Goal: Navigation & Orientation: Find specific page/section

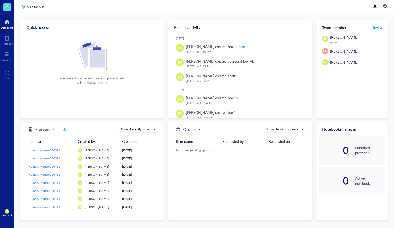
click at [8, 9] on span "S" at bounding box center [7, 6] width 2 height 6
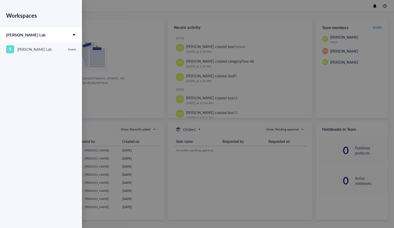
click at [137, 26] on div at bounding box center [197, 114] width 394 height 228
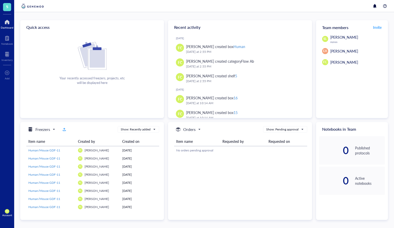
click at [40, 7] on img at bounding box center [32, 6] width 25 height 6
click at [7, 40] on div at bounding box center [7, 38] width 12 height 8
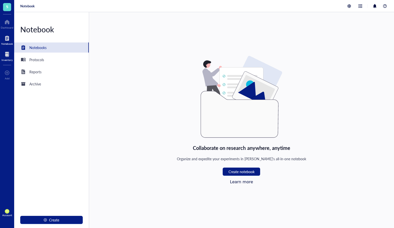
click at [6, 56] on div at bounding box center [7, 54] width 11 height 8
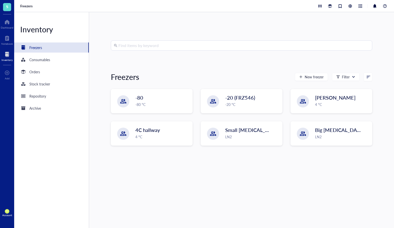
click at [8, 47] on div "S Dashboard Notebook Inventory To pick up a draggable item, press the space bar…" at bounding box center [7, 114] width 14 height 228
click at [7, 44] on div "Notebook" at bounding box center [7, 43] width 12 height 3
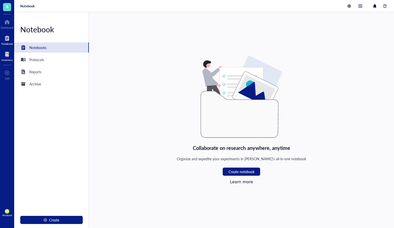
click at [9, 57] on div at bounding box center [7, 54] width 11 height 8
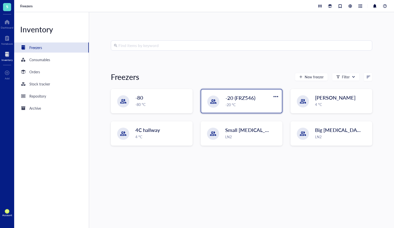
click at [234, 105] on div "-20 °C" at bounding box center [252, 105] width 53 height 6
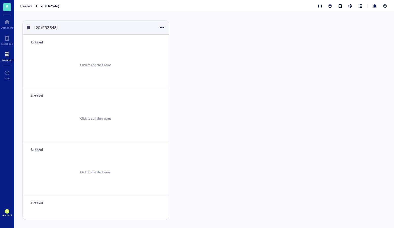
scroll to position [79, 0]
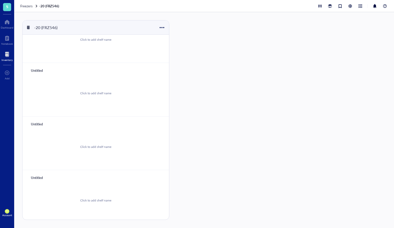
click at [10, 55] on div at bounding box center [7, 54] width 11 height 8
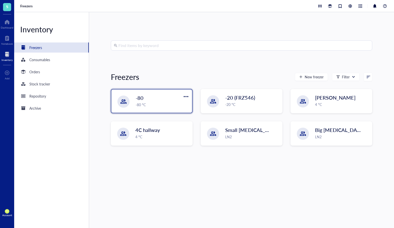
click at [170, 98] on div "-80" at bounding box center [159, 97] width 46 height 7
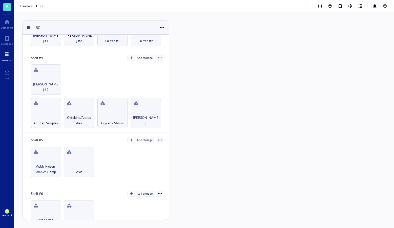
scroll to position [243, 0]
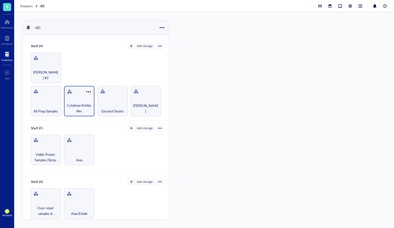
click at [83, 96] on div "Cytokine/Antibodies" at bounding box center [79, 101] width 30 height 30
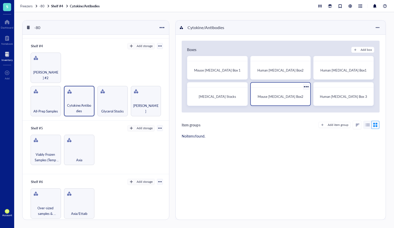
click at [299, 83] on div at bounding box center [281, 85] width 60 height 5
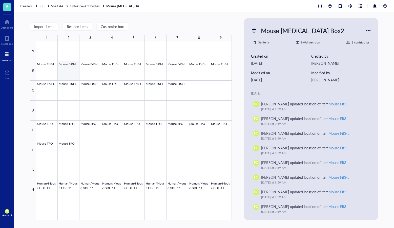
click at [52, 67] on div at bounding box center [134, 130] width 196 height 179
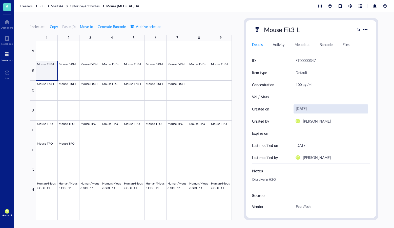
scroll to position [5, 0]
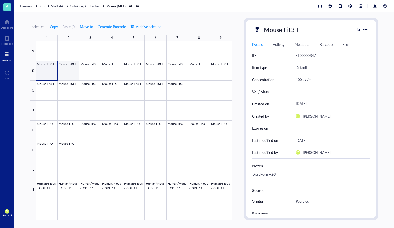
click at [60, 64] on div at bounding box center [134, 130] width 196 height 179
click at [55, 67] on div at bounding box center [134, 130] width 196 height 179
click at [363, 30] on div at bounding box center [365, 29] width 7 height 7
click at [169, 35] on div "7" at bounding box center [178, 38] width 22 height 6
click at [83, 7] on span "Cytokine/Antibodies" at bounding box center [85, 6] width 30 height 5
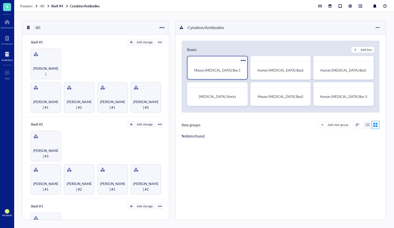
click at [216, 74] on div "Mouse [MEDICAL_DATA] Box 1" at bounding box center [217, 71] width 55 height 14
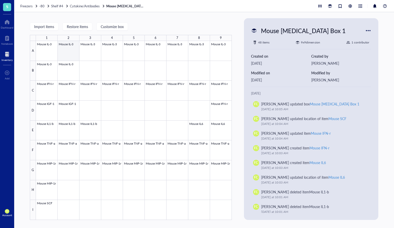
click at [69, 67] on div at bounding box center [134, 130] width 196 height 179
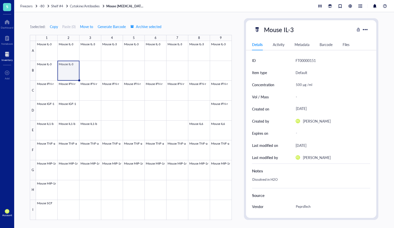
click at [345, 45] on div "Files" at bounding box center [346, 45] width 7 height 6
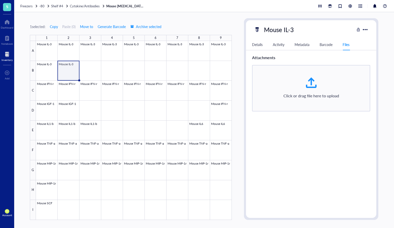
click at [6, 58] on div at bounding box center [7, 54] width 11 height 8
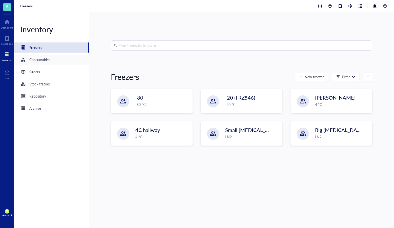
click at [35, 59] on div "Consumables" at bounding box center [39, 60] width 21 height 6
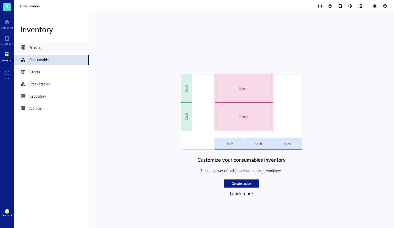
click at [38, 53] on div "Inventory Freezers Consumables Orders Stock tracker Repository Archive" at bounding box center [51, 120] width 75 height 216
click at [37, 46] on div "Freezers" at bounding box center [35, 48] width 13 height 6
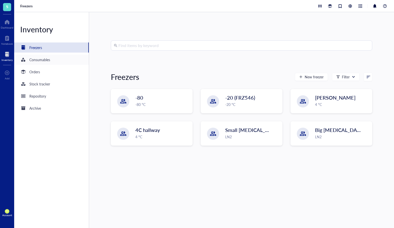
click at [44, 56] on div "Consumables" at bounding box center [51, 60] width 75 height 10
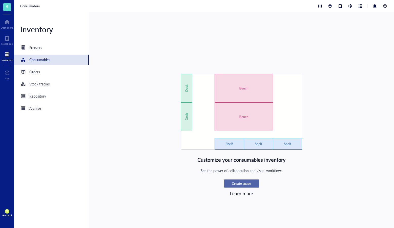
click at [250, 185] on span "Create space" at bounding box center [241, 184] width 19 height 5
type textarea "Keep everyone on the same page"
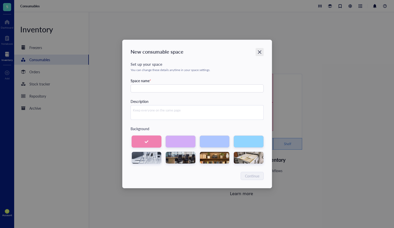
click at [263, 50] on div "Close" at bounding box center [260, 52] width 8 height 8
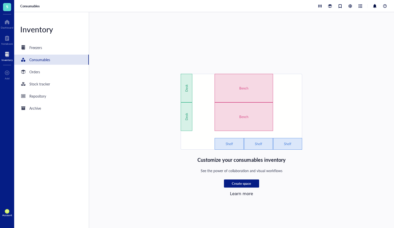
click at [169, 146] on div "Customize your consumables inventory See the power of collaboration and visual …" at bounding box center [242, 135] width 262 height 123
click at [10, 22] on div at bounding box center [7, 22] width 13 height 8
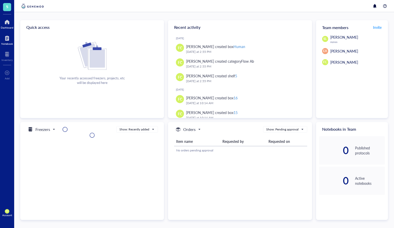
click at [8, 41] on div at bounding box center [7, 38] width 12 height 8
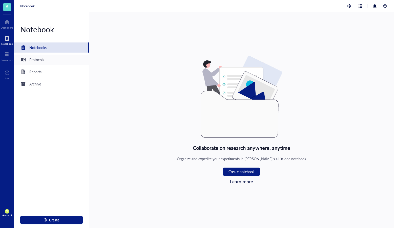
click at [44, 55] on div "Protocols" at bounding box center [51, 60] width 75 height 10
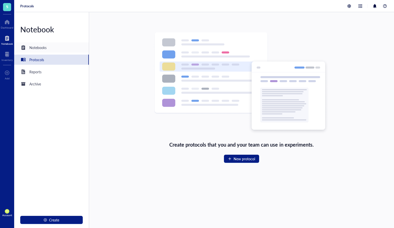
click at [47, 48] on div "Notebooks" at bounding box center [51, 48] width 75 height 10
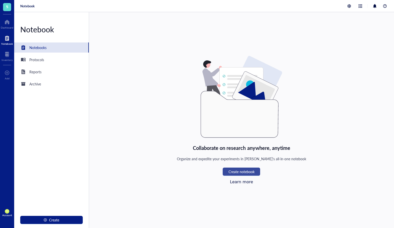
click at [257, 173] on button "Create notebook" at bounding box center [241, 172] width 37 height 8
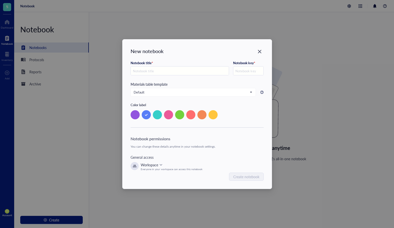
click at [154, 168] on div "Everyone in your workspace can access this notebook" at bounding box center [172, 169] width 62 height 3
click at [205, 161] on div "Notebook permissions You can change these details anytime in your notebook sett…" at bounding box center [197, 153] width 133 height 35
click at [261, 51] on icon "Close" at bounding box center [260, 52] width 4 height 4
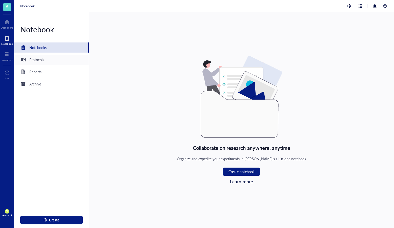
click at [50, 61] on div "Protocols" at bounding box center [51, 60] width 75 height 10
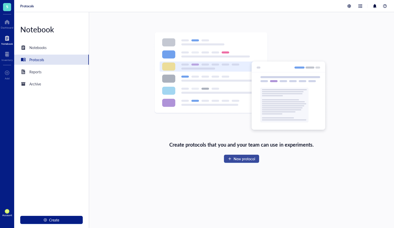
click at [246, 162] on button "New protocol" at bounding box center [241, 159] width 35 height 8
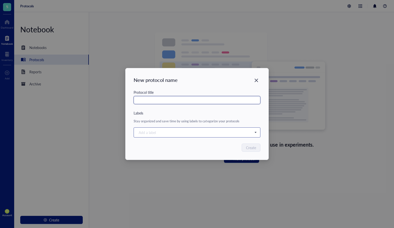
click at [258, 135] on div "Add a label" at bounding box center [197, 133] width 122 height 8
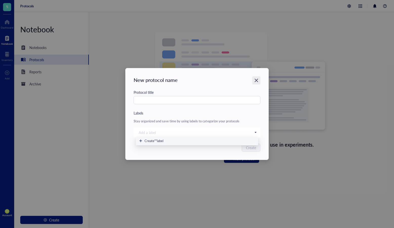
click at [258, 83] on icon "Close" at bounding box center [256, 80] width 5 height 5
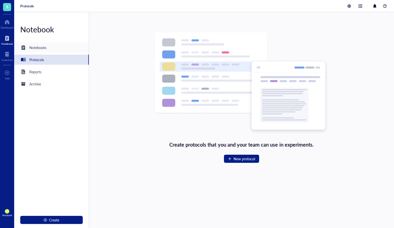
click at [42, 50] on div "Notebooks" at bounding box center [33, 48] width 26 height 6
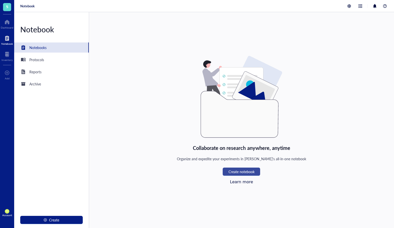
click at [234, 170] on span "Create notebook" at bounding box center [242, 172] width 26 height 4
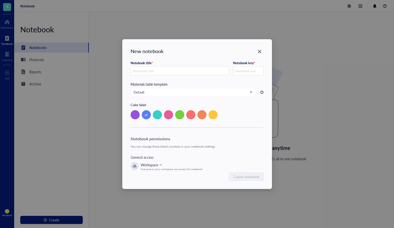
click at [165, 166] on div "Workspace" at bounding box center [172, 165] width 62 height 6
click at [188, 177] on span "Private" at bounding box center [169, 177] width 49 height 6
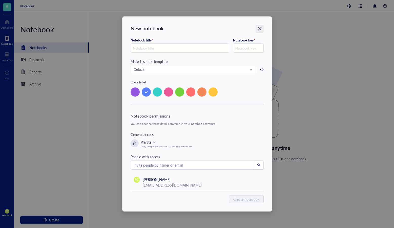
click at [263, 29] on div "Close" at bounding box center [260, 29] width 8 height 8
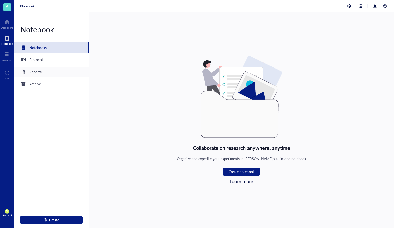
click at [37, 73] on div "Reports" at bounding box center [35, 72] width 12 height 6
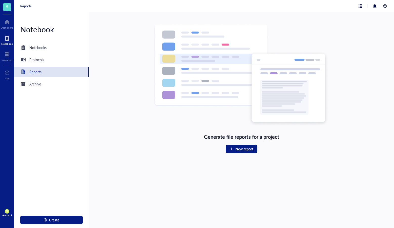
click at [52, 66] on div "Notebook Notebooks Protocols Reports Archive Create" at bounding box center [51, 120] width 75 height 216
click at [50, 84] on div "Archive" at bounding box center [51, 84] width 75 height 10
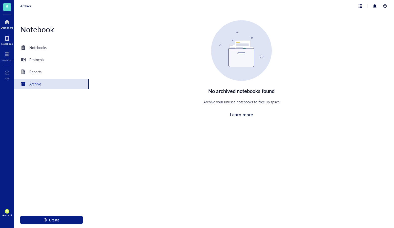
click at [3, 23] on div at bounding box center [7, 22] width 13 height 8
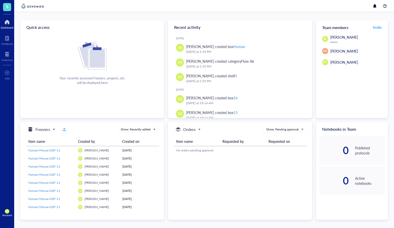
click at [345, 55] on div "SL [PERSON_NAME] Admin EA [PERSON_NAME] FC [PERSON_NAME]" at bounding box center [352, 49] width 72 height 31
click at [377, 5] on div at bounding box center [375, 6] width 6 height 6
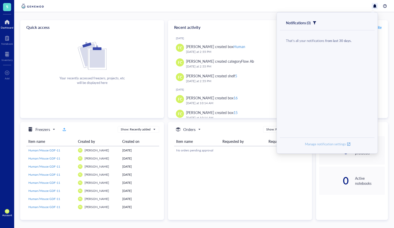
click at [324, 145] on span "Manage notification settings" at bounding box center [325, 144] width 41 height 5
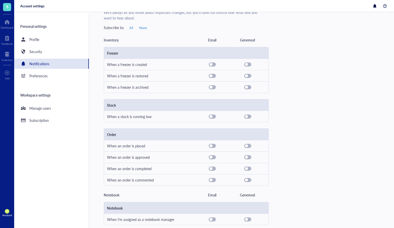
scroll to position [41, 0]
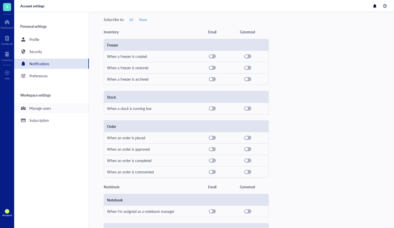
click at [68, 105] on div "Manage users" at bounding box center [51, 108] width 75 height 10
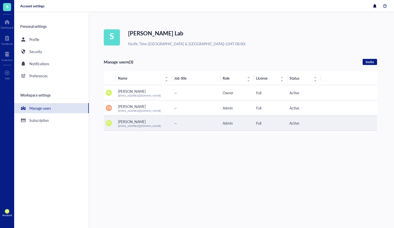
click at [203, 124] on div "—" at bounding box center [196, 124] width 45 height 6
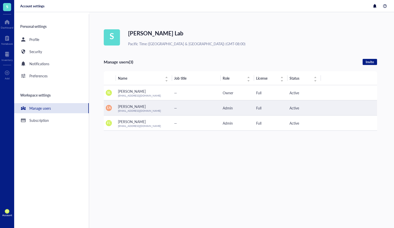
click at [114, 107] on td "EA" at bounding box center [110, 108] width 12 height 15
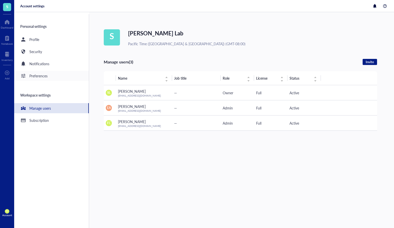
click at [64, 79] on div "Preferences" at bounding box center [51, 76] width 75 height 10
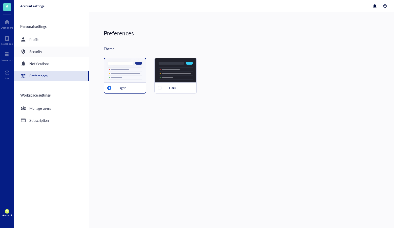
click at [55, 47] on div "Security" at bounding box center [51, 52] width 75 height 10
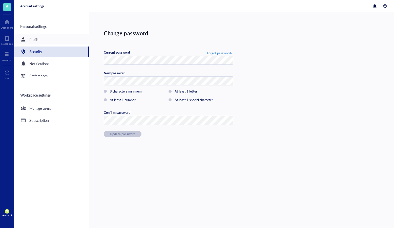
click at [56, 40] on div "Profile" at bounding box center [51, 39] width 75 height 10
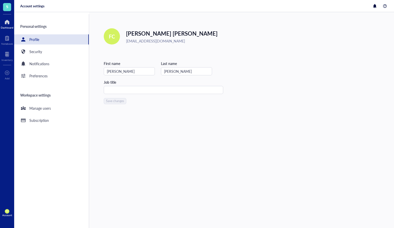
click at [5, 21] on div at bounding box center [7, 22] width 13 height 8
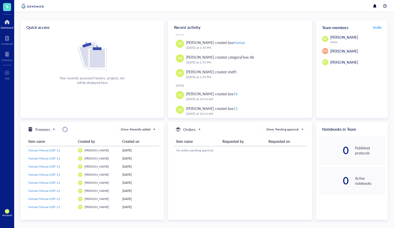
scroll to position [5, 0]
